Goal: Information Seeking & Learning: Check status

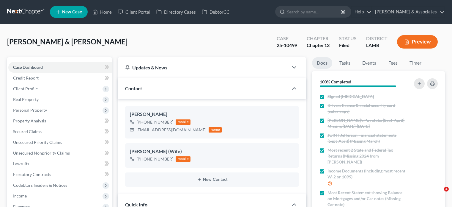
select select "8"
drag, startPoint x: 103, startPoint y: 13, endPoint x: 172, endPoint y: 85, distance: 100.3
click at [103, 13] on link "Home" at bounding box center [101, 12] width 25 height 11
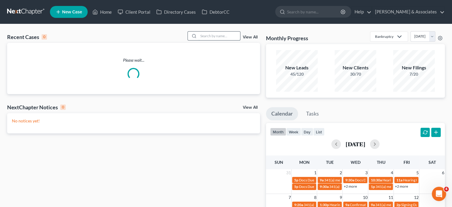
click at [212, 35] on input "search" at bounding box center [220, 36] width 42 height 9
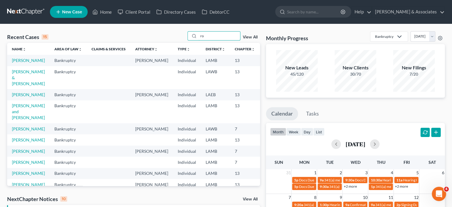
type input "r"
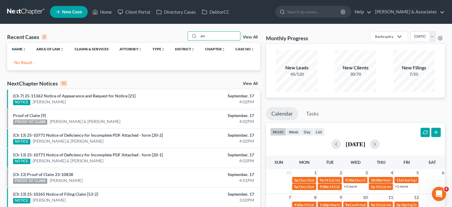
type input "a"
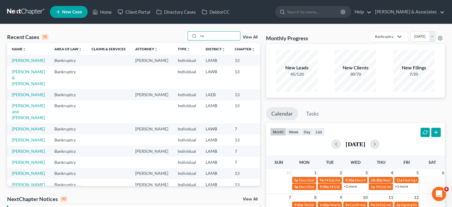
type input "r"
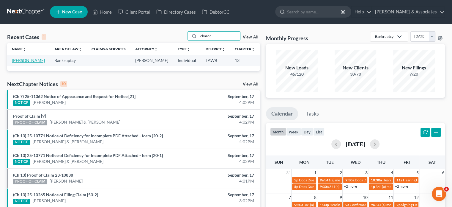
type input "charon"
click at [16, 63] on link "[PERSON_NAME]" at bounding box center [28, 60] width 33 height 5
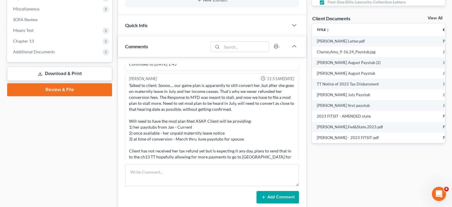
scroll to position [2453, 0]
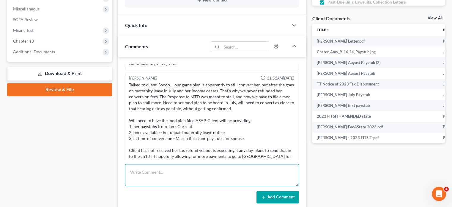
click at [151, 171] on textarea at bounding box center [212, 175] width 174 height 22
type textarea "[PERSON_NAME] called to see if we had filed the conversion."
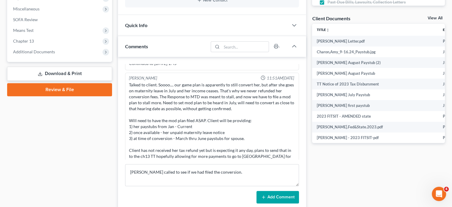
click at [279, 199] on button "Add Comment" at bounding box center [278, 197] width 43 height 12
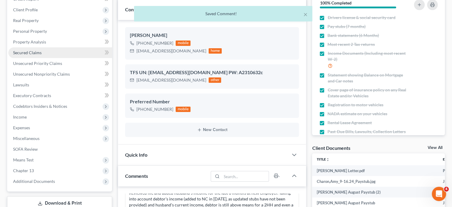
scroll to position [89, 0]
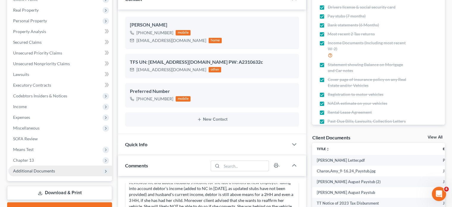
click at [44, 170] on span "Additional Documents" at bounding box center [34, 170] width 42 height 5
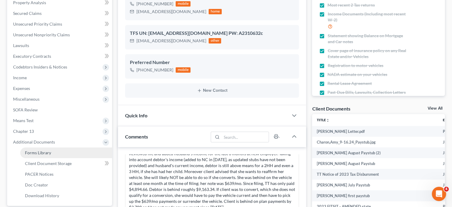
scroll to position [119, 0]
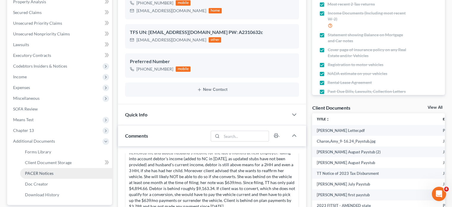
click at [44, 173] on span "PACER Notices" at bounding box center [39, 172] width 29 height 5
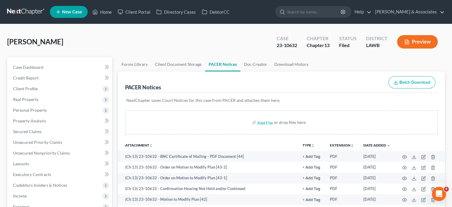
scroll to position [89, 0]
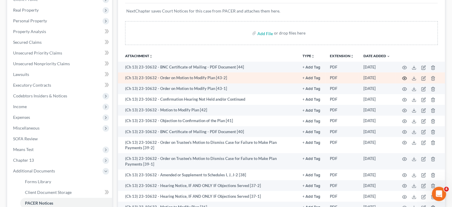
click at [405, 78] on circle "button" at bounding box center [404, 78] width 1 height 1
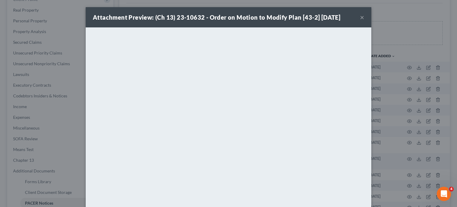
click at [361, 17] on button "×" at bounding box center [362, 17] width 4 height 7
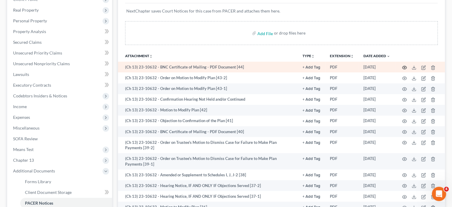
click at [404, 67] on circle "button" at bounding box center [404, 67] width 1 height 1
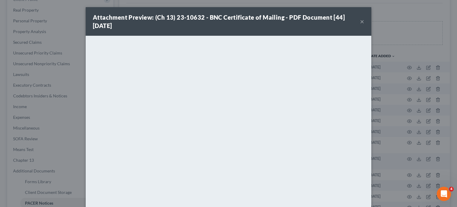
click at [362, 19] on div "Attachment Preview: (Ch 13) 23-10632 - BNC Certificate of Mailing - PDF Documen…" at bounding box center [228, 21] width 285 height 29
click at [360, 21] on button "×" at bounding box center [362, 21] width 4 height 7
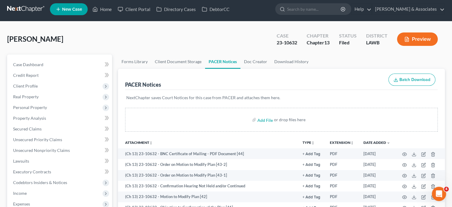
scroll to position [0, 0]
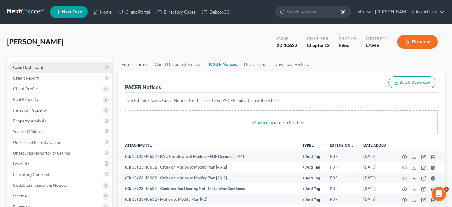
click at [22, 67] on span "Case Dashboard" at bounding box center [28, 67] width 30 height 5
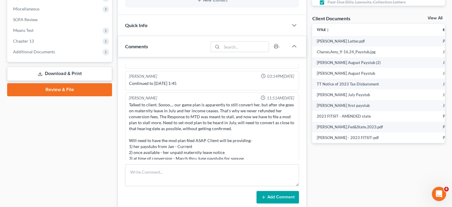
scroll to position [2475, 0]
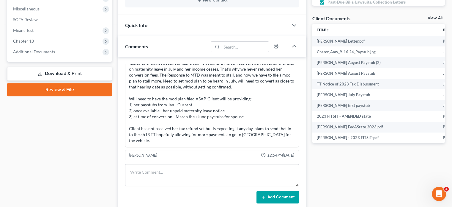
click at [71, 151] on div "Case Dashboard Payments Invoices Payments Payments Credit Report Client Profile" at bounding box center [59, 156] width 111 height 615
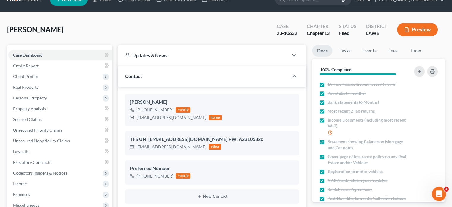
scroll to position [0, 0]
